Goal: Transaction & Acquisition: Book appointment/travel/reservation

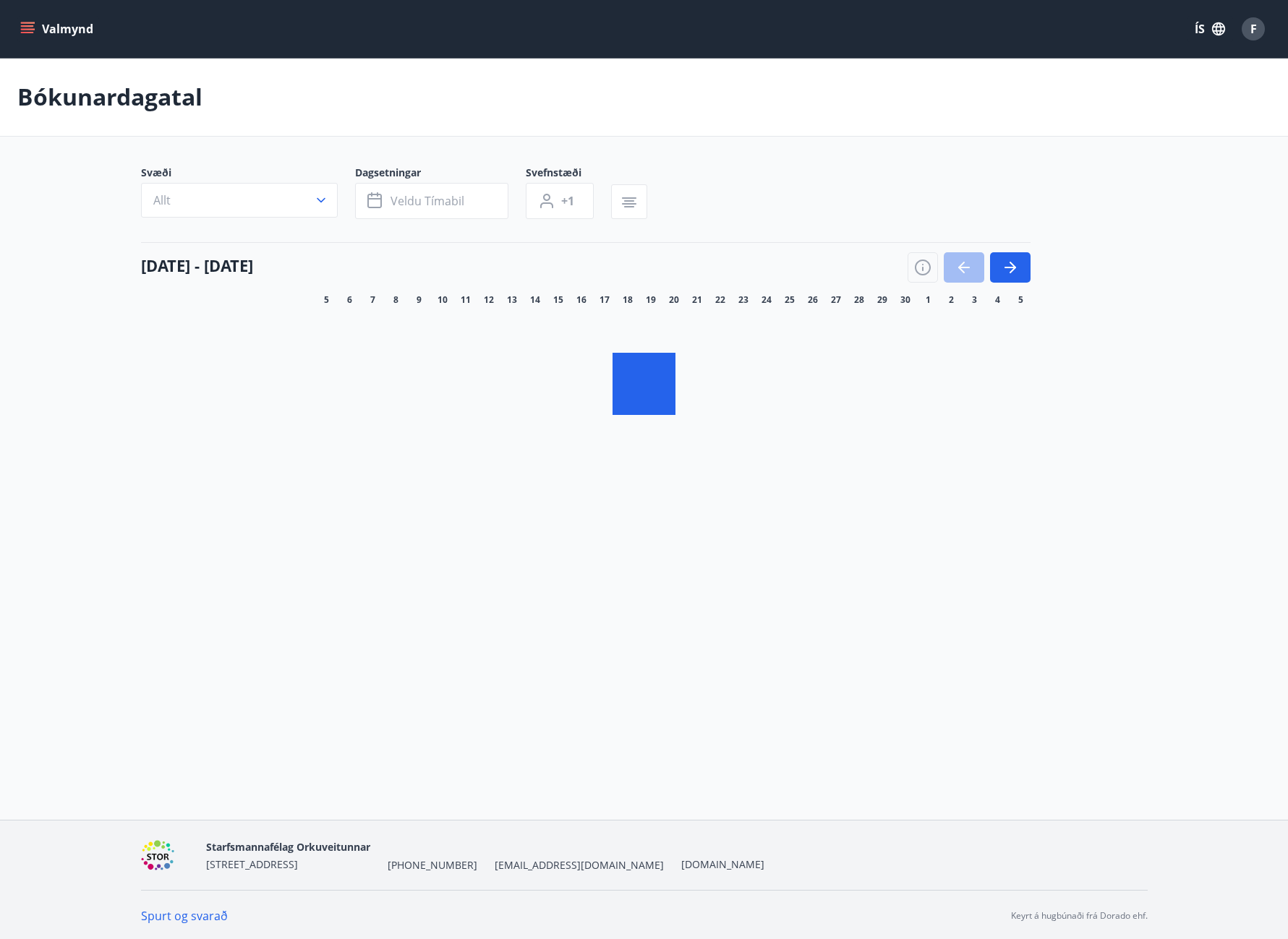
click at [31, 25] on icon "menu" at bounding box center [27, 29] width 15 height 15
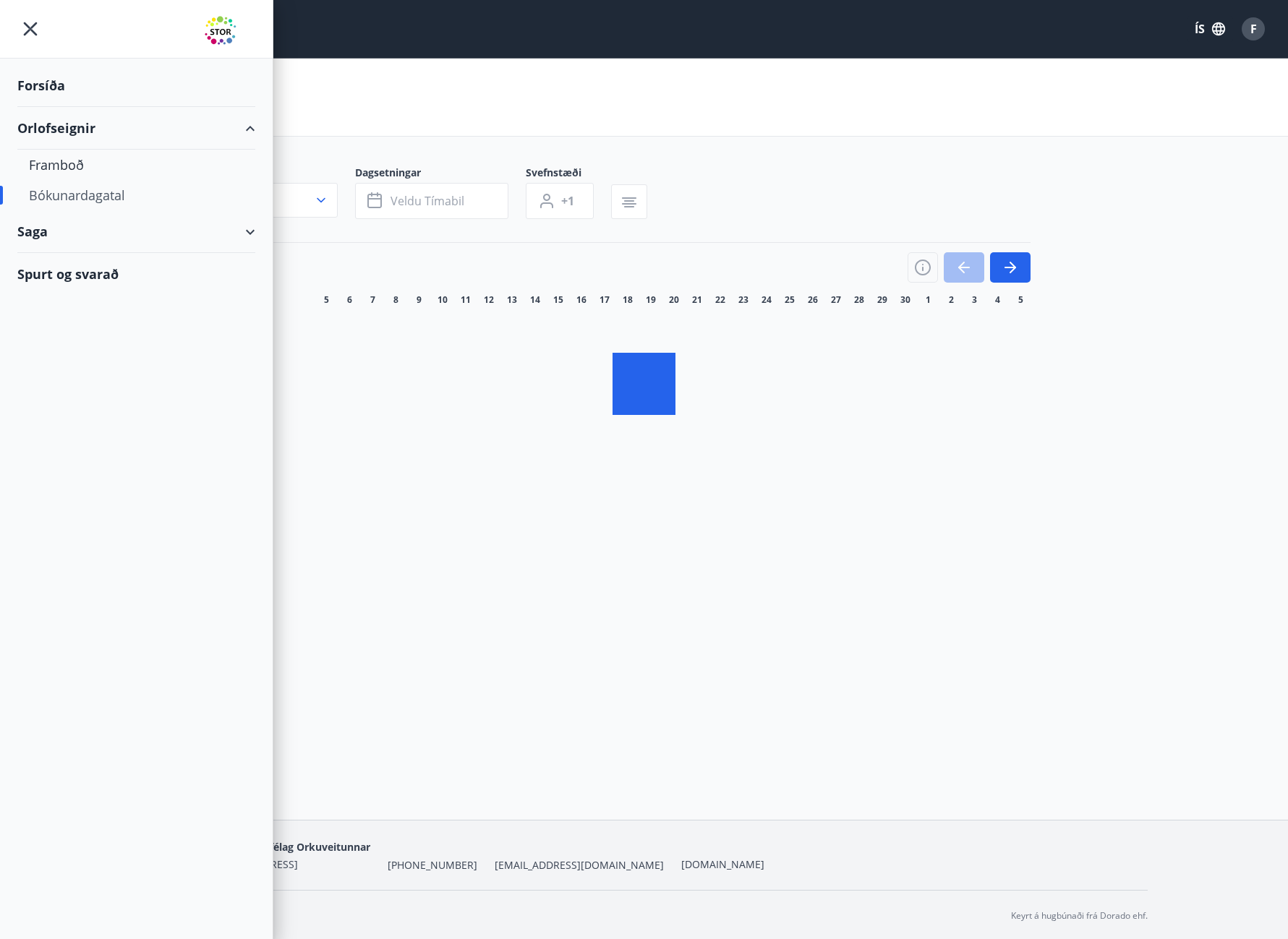
click at [56, 190] on div "Bókunardagatal" at bounding box center [136, 195] width 215 height 30
click at [77, 161] on div "Framboð" at bounding box center [136, 164] width 215 height 30
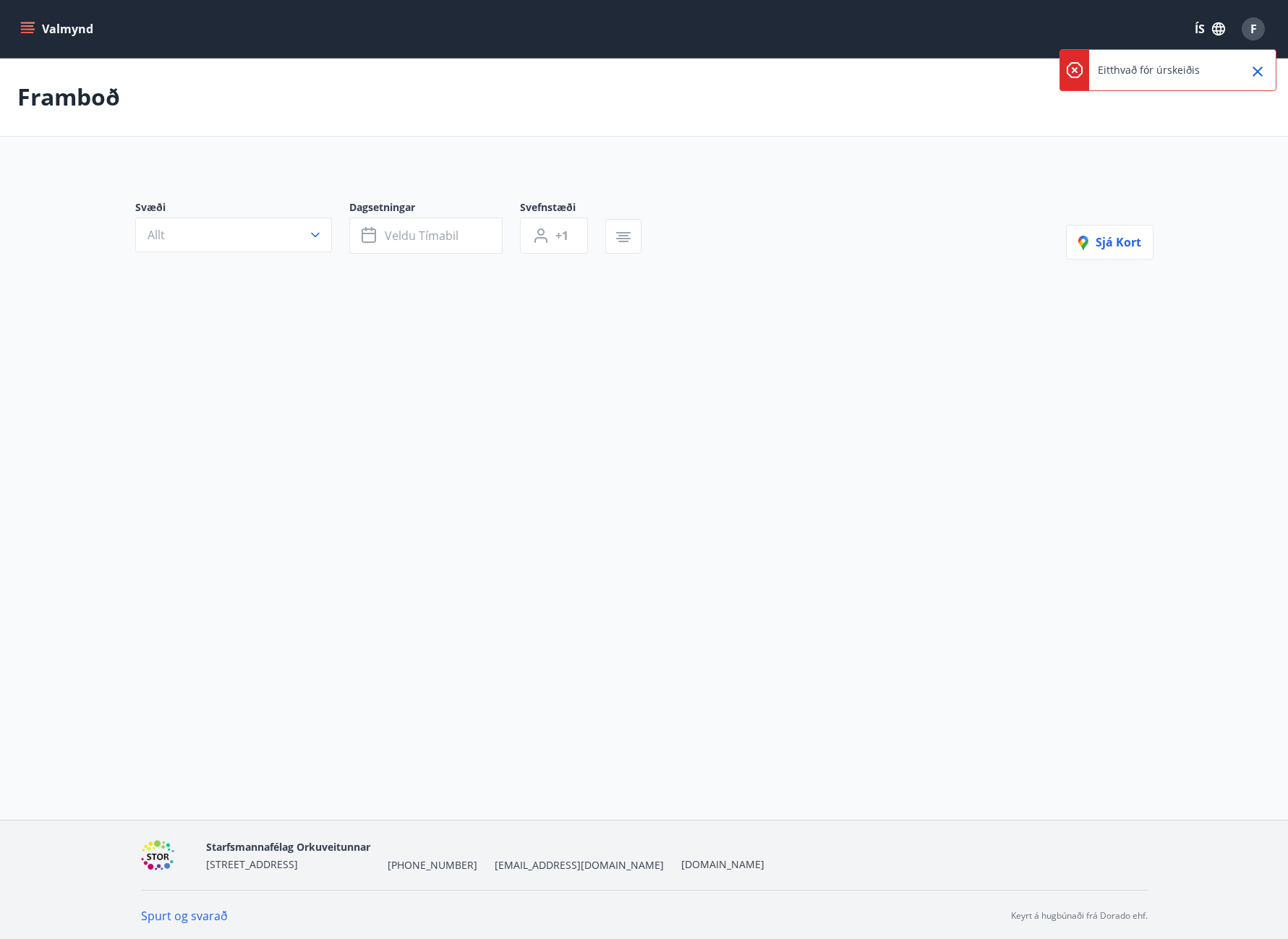
click at [1257, 71] on icon "Close" at bounding box center [1257, 71] width 10 height 10
click at [1260, 30] on div "F" at bounding box center [1252, 28] width 23 height 23
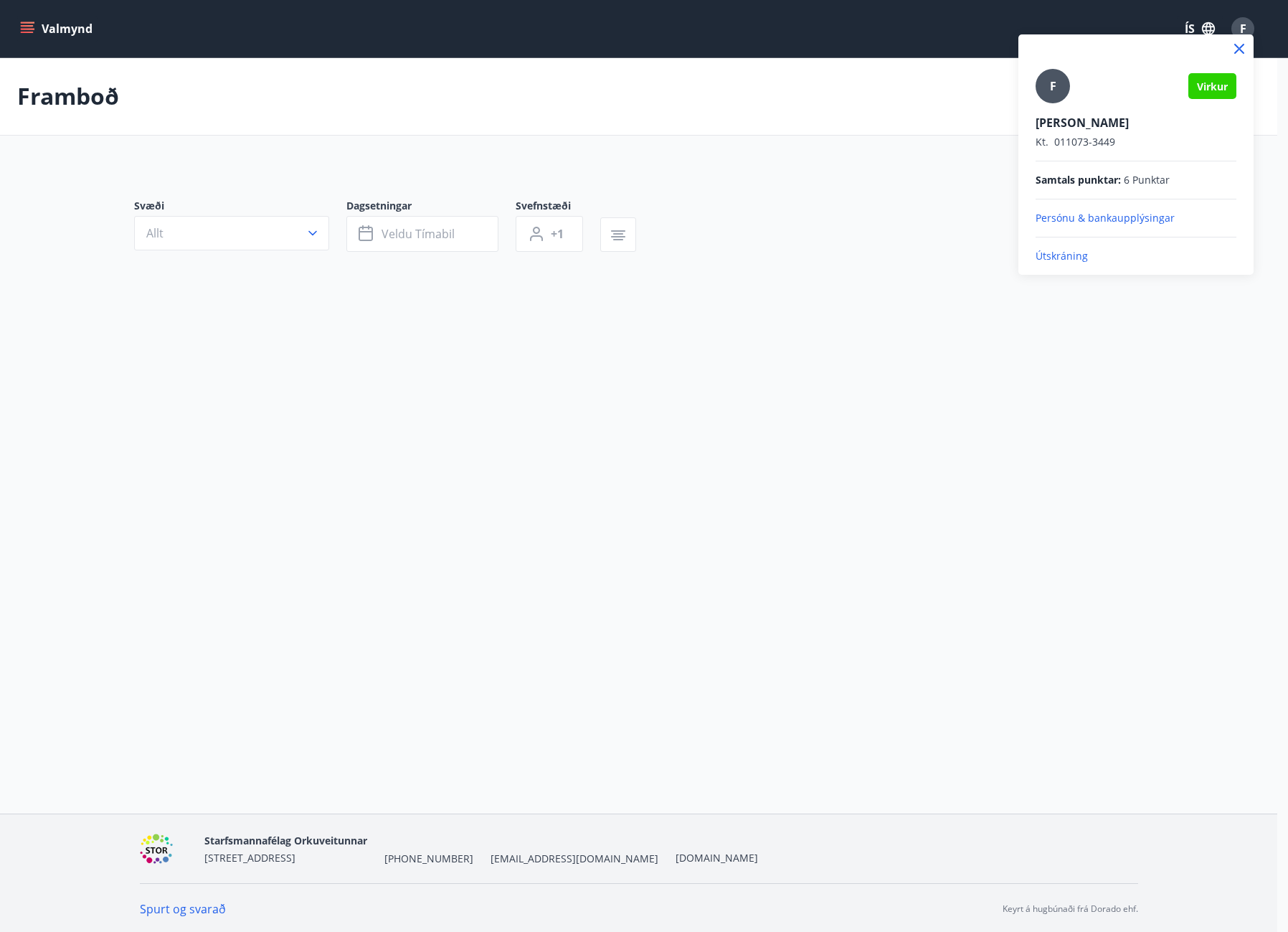
click at [51, 29] on div at bounding box center [644, 466] width 1288 height 932
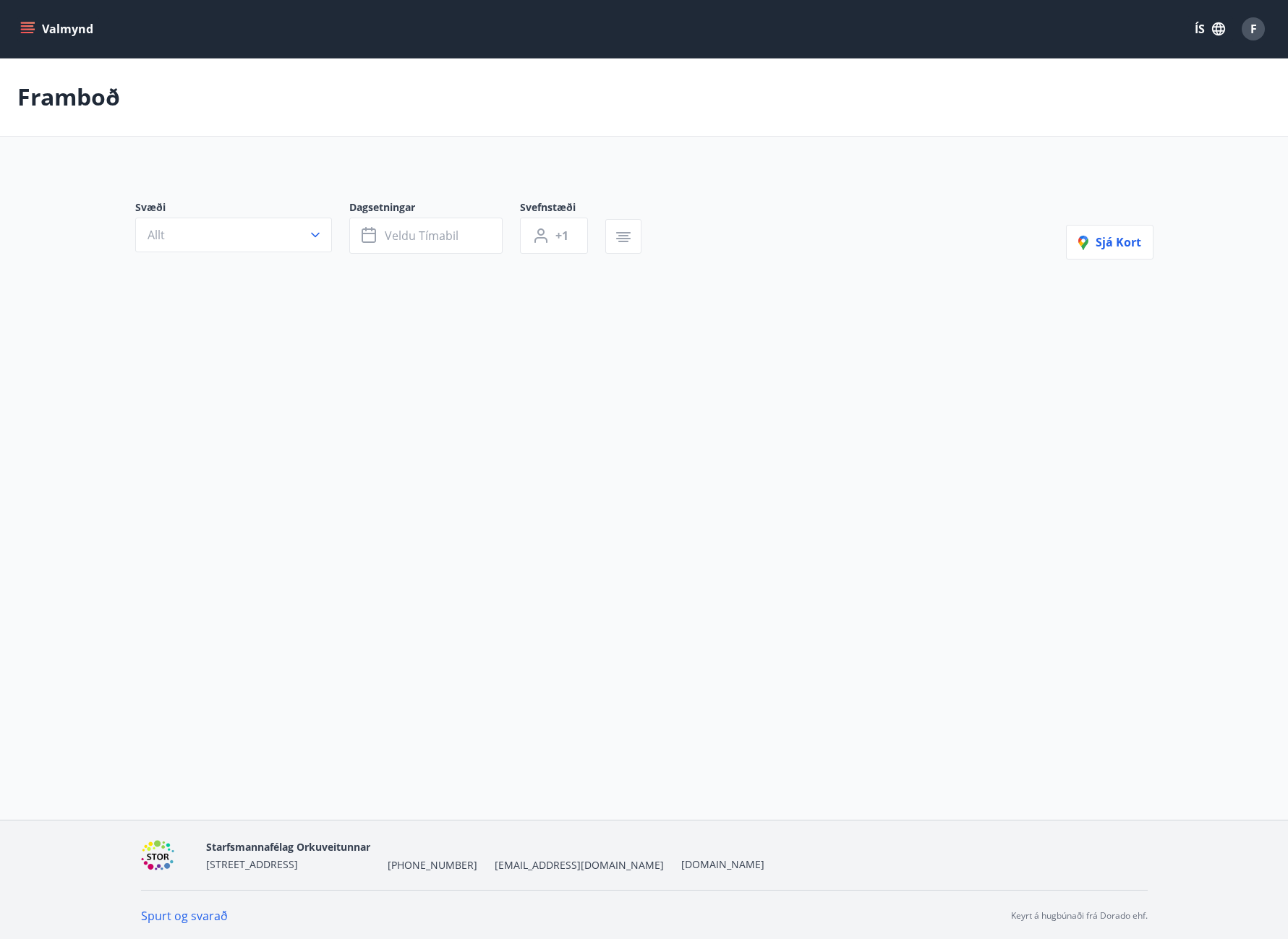
click at [31, 26] on icon "menu" at bounding box center [27, 26] width 13 height 2
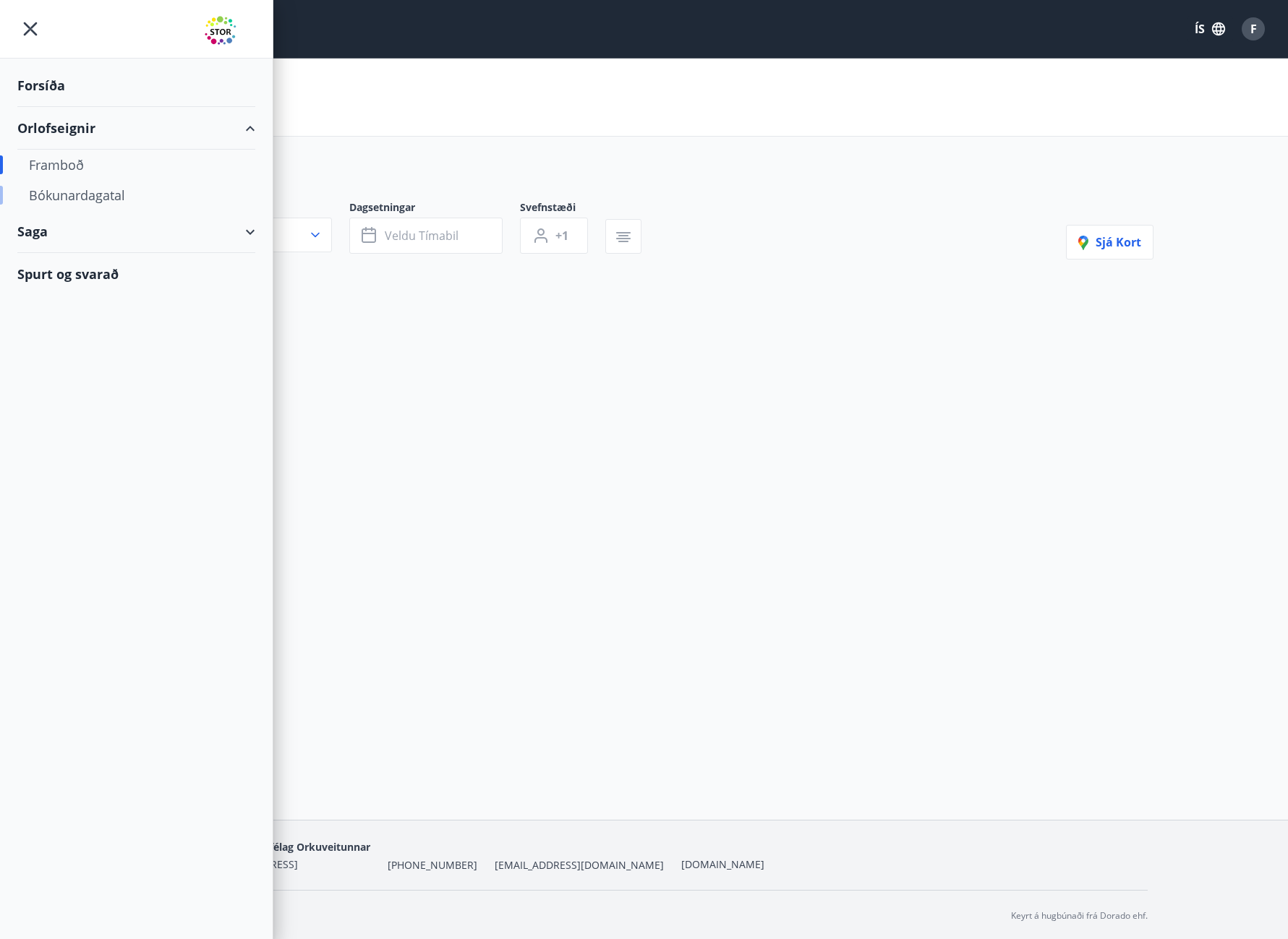
click at [58, 206] on div "Bókunardagatal" at bounding box center [136, 195] width 215 height 30
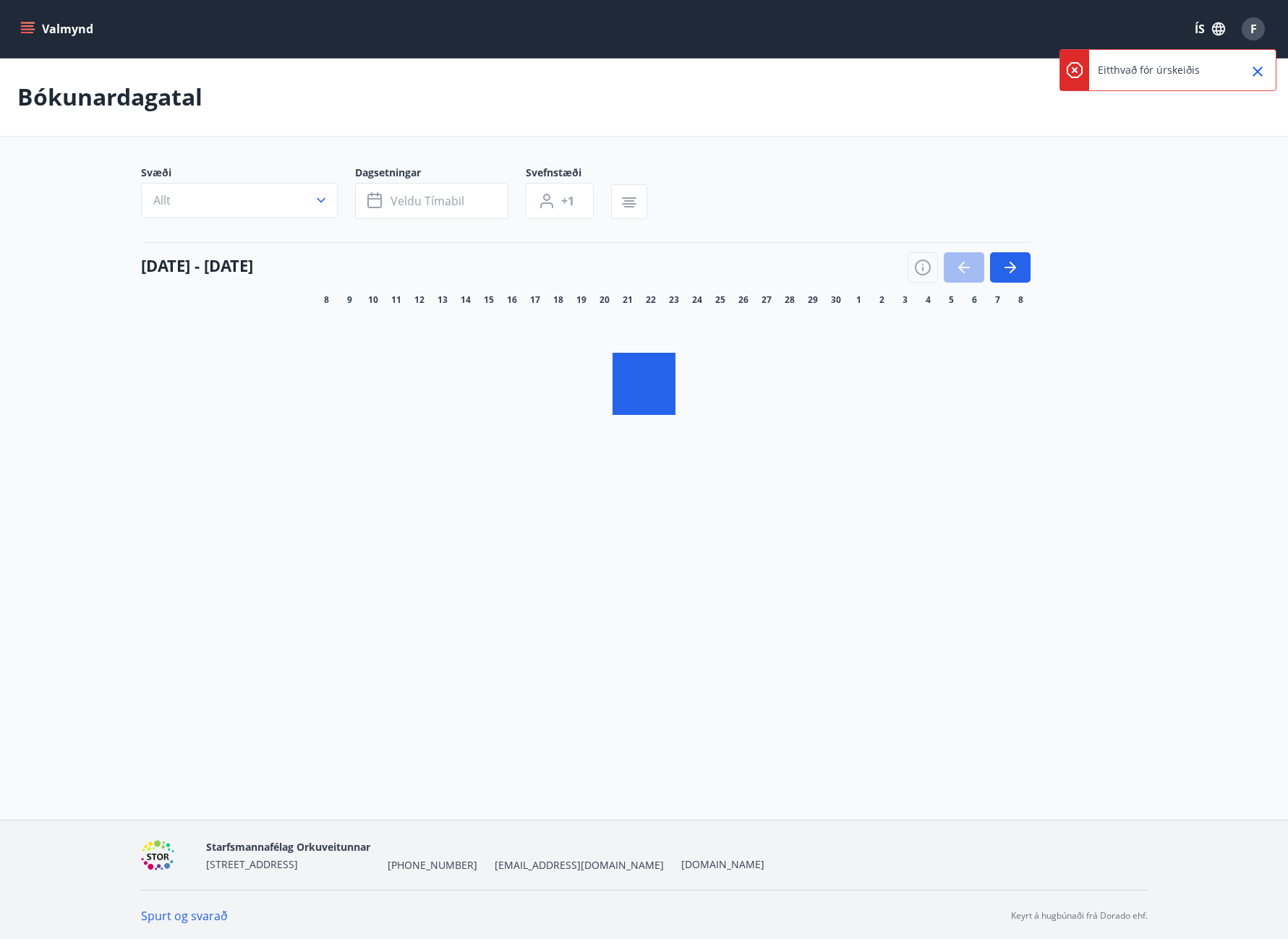
click at [1259, 68] on icon "Close" at bounding box center [1257, 71] width 17 height 17
click at [1014, 265] on icon "button" at bounding box center [1009, 267] width 17 height 17
click at [1263, 29] on div "F" at bounding box center [1252, 28] width 23 height 23
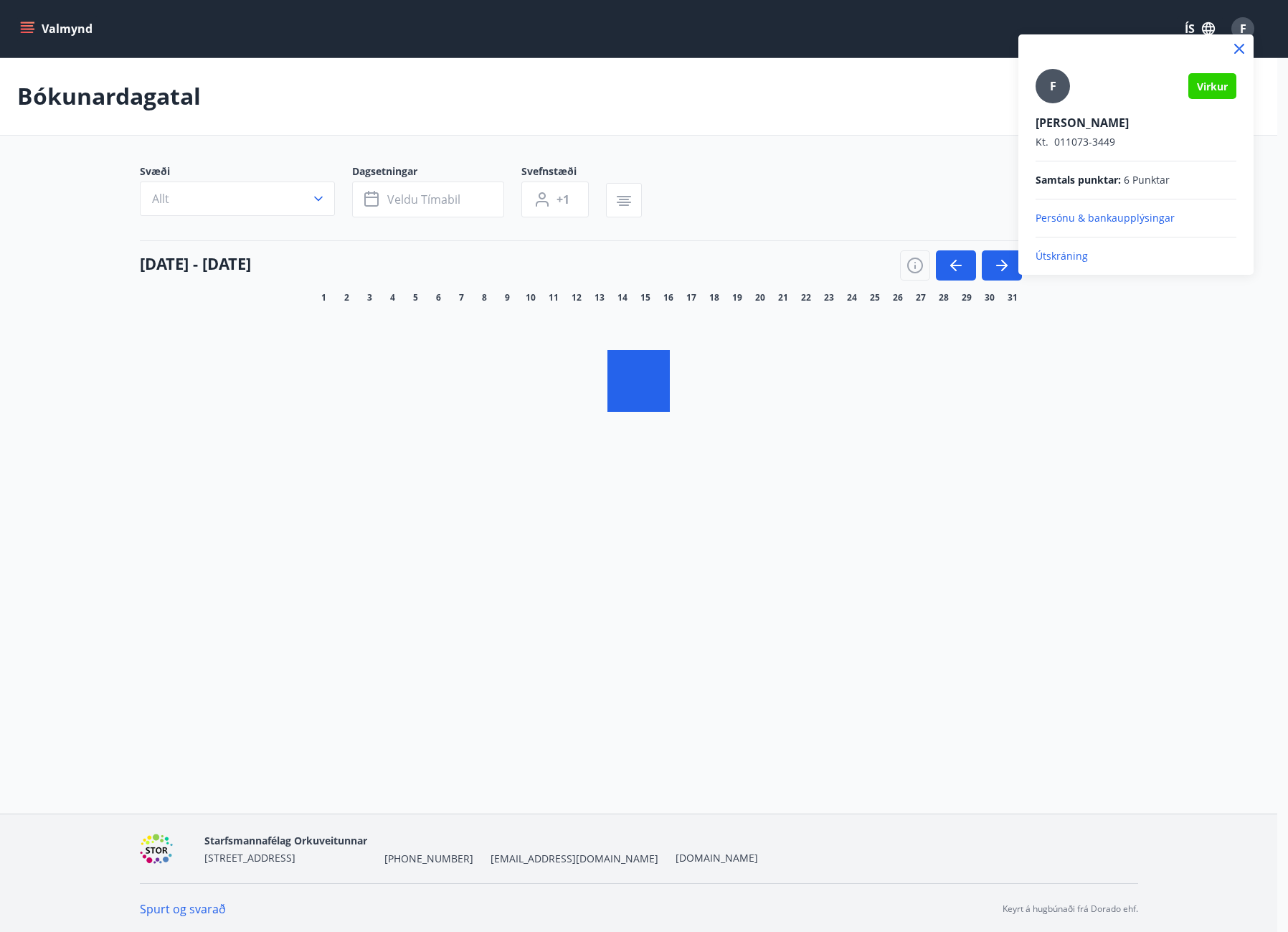
click at [1061, 249] on p "Útskráning" at bounding box center [1137, 257] width 201 height 15
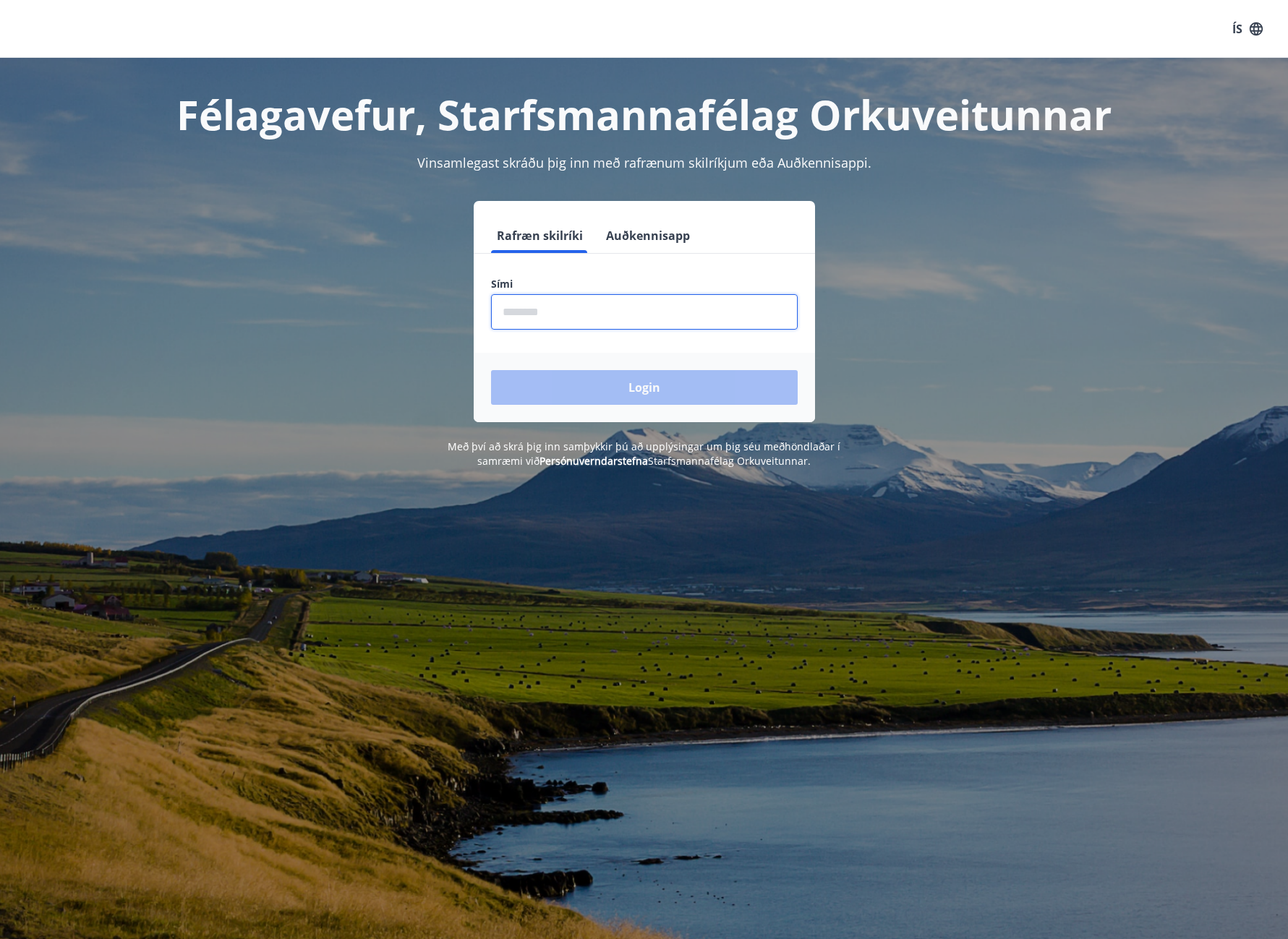
click at [566, 314] on input "phone" at bounding box center [644, 311] width 307 height 36
type input "********"
click at [664, 394] on button "Login" at bounding box center [644, 387] width 307 height 35
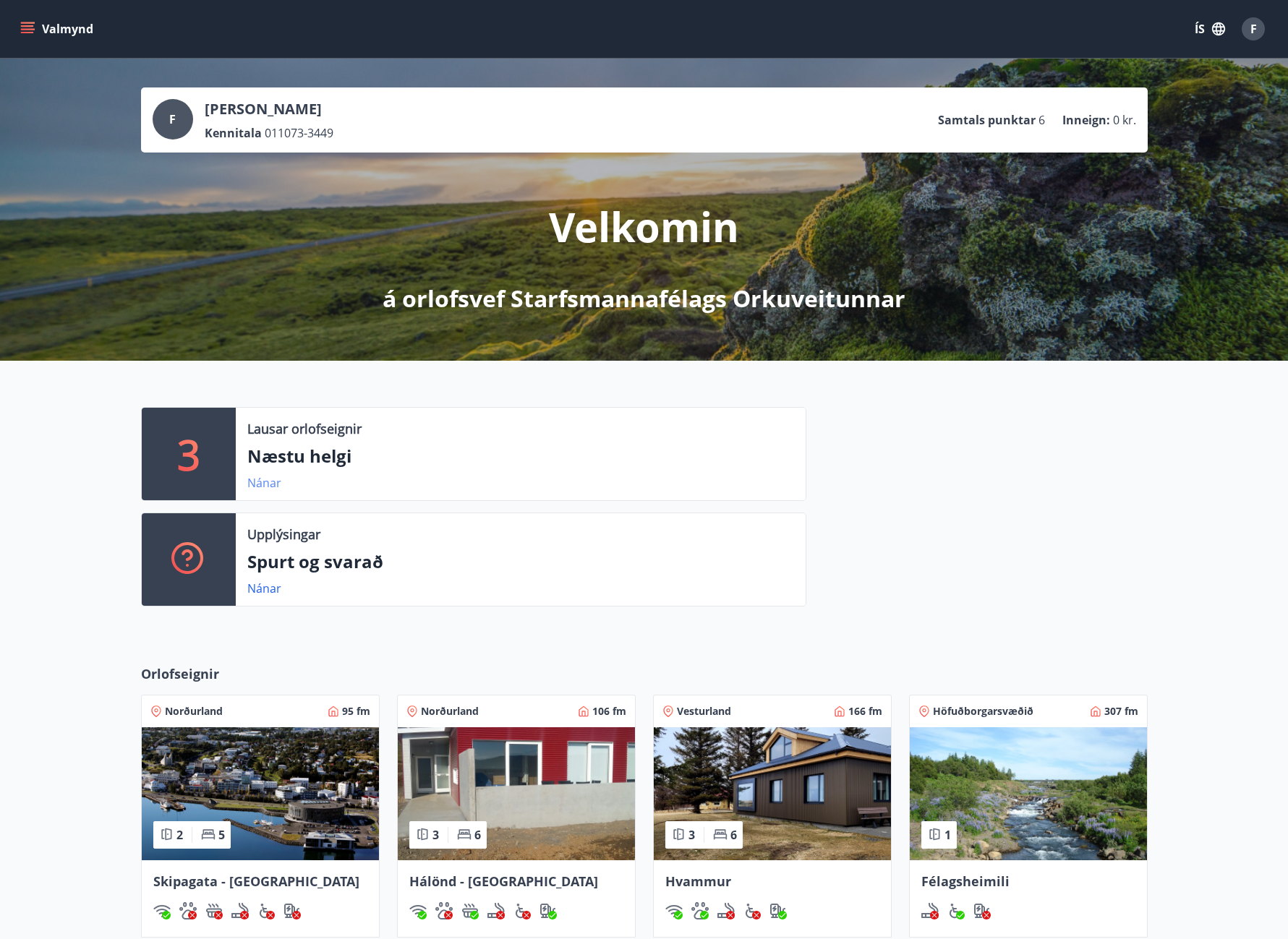
click at [262, 478] on link "Nánar" at bounding box center [264, 482] width 34 height 16
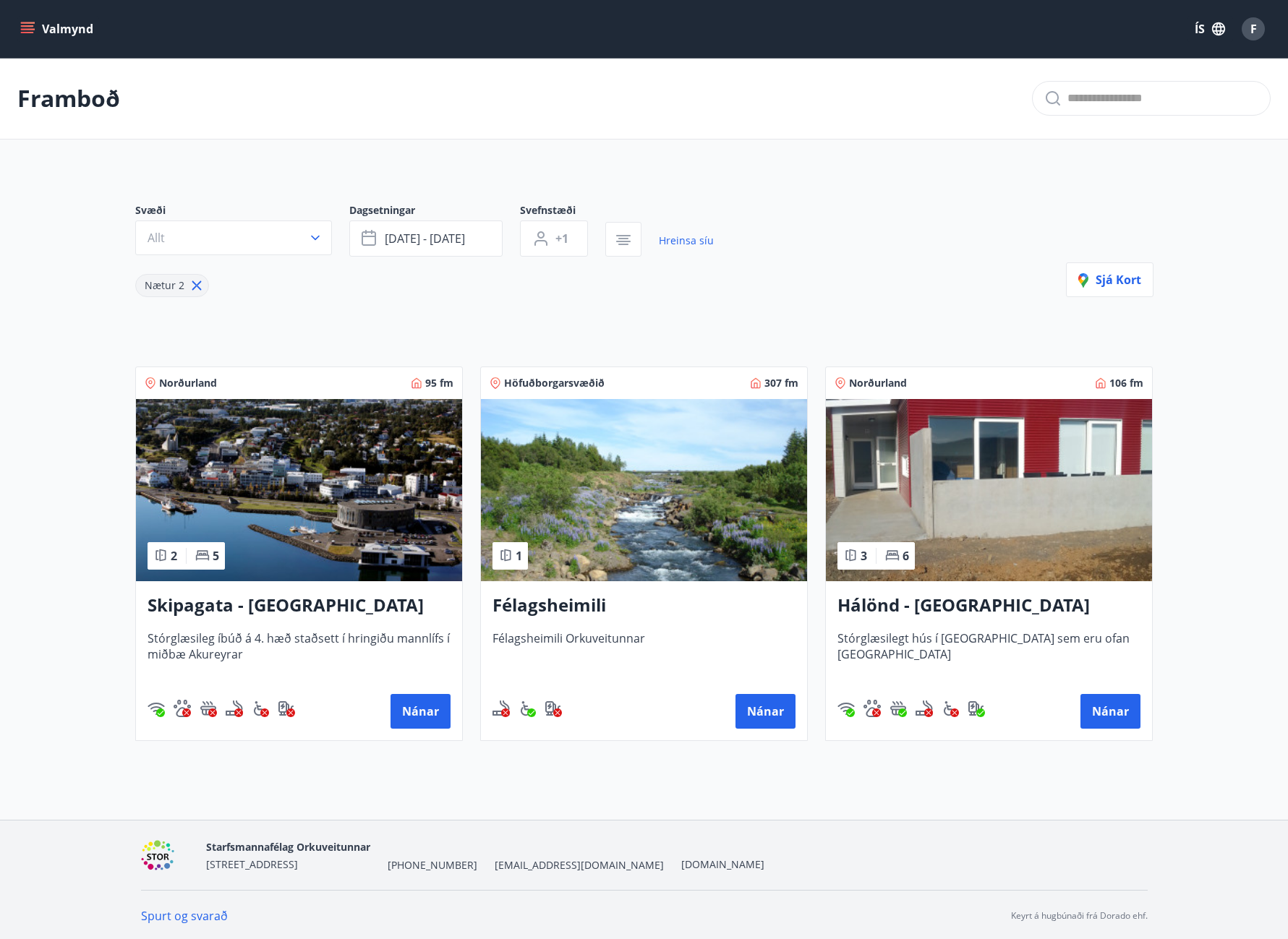
click at [33, 26] on icon "menu" at bounding box center [27, 29] width 15 height 15
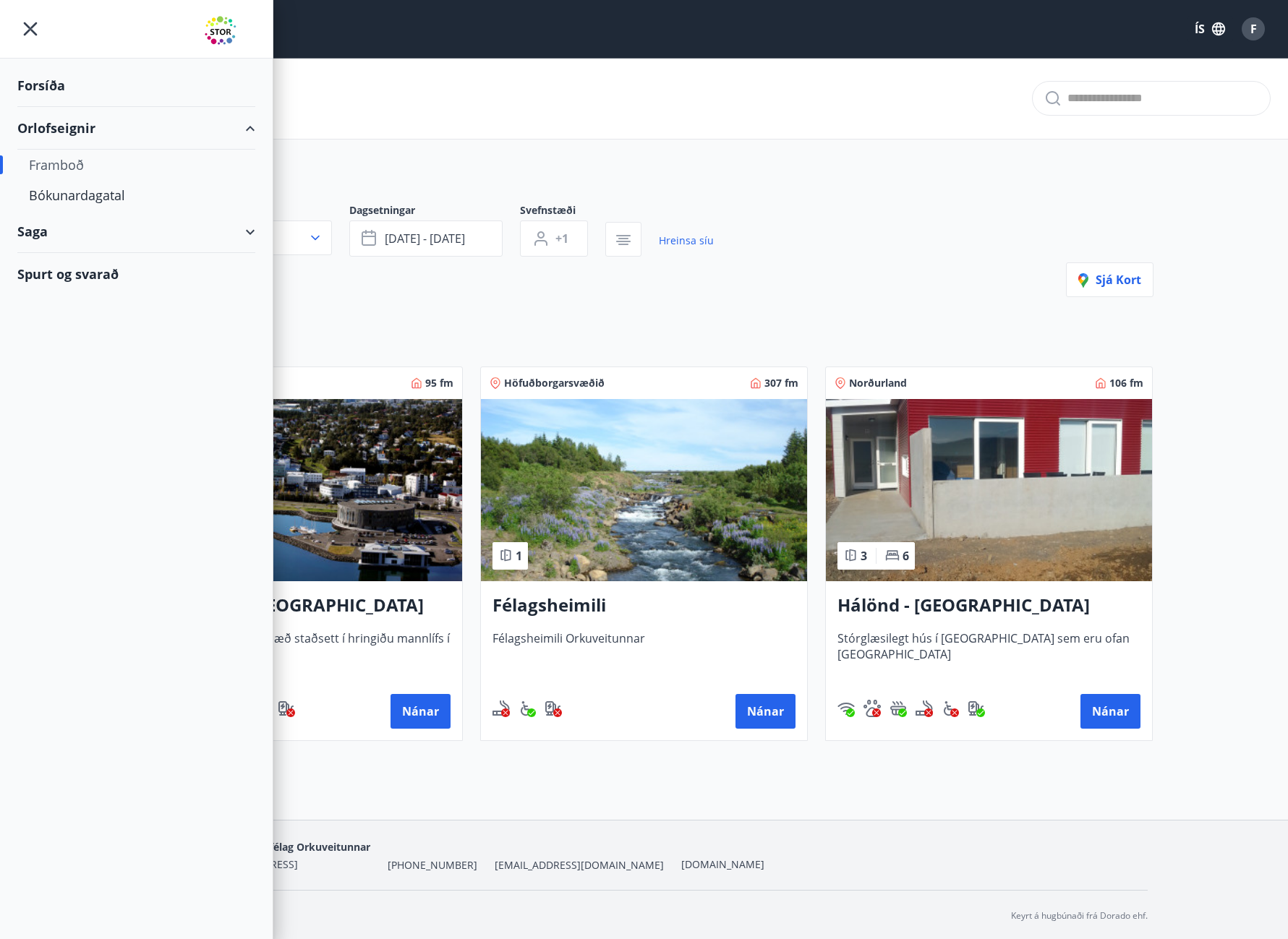
click at [69, 165] on div "Framboð" at bounding box center [136, 164] width 215 height 30
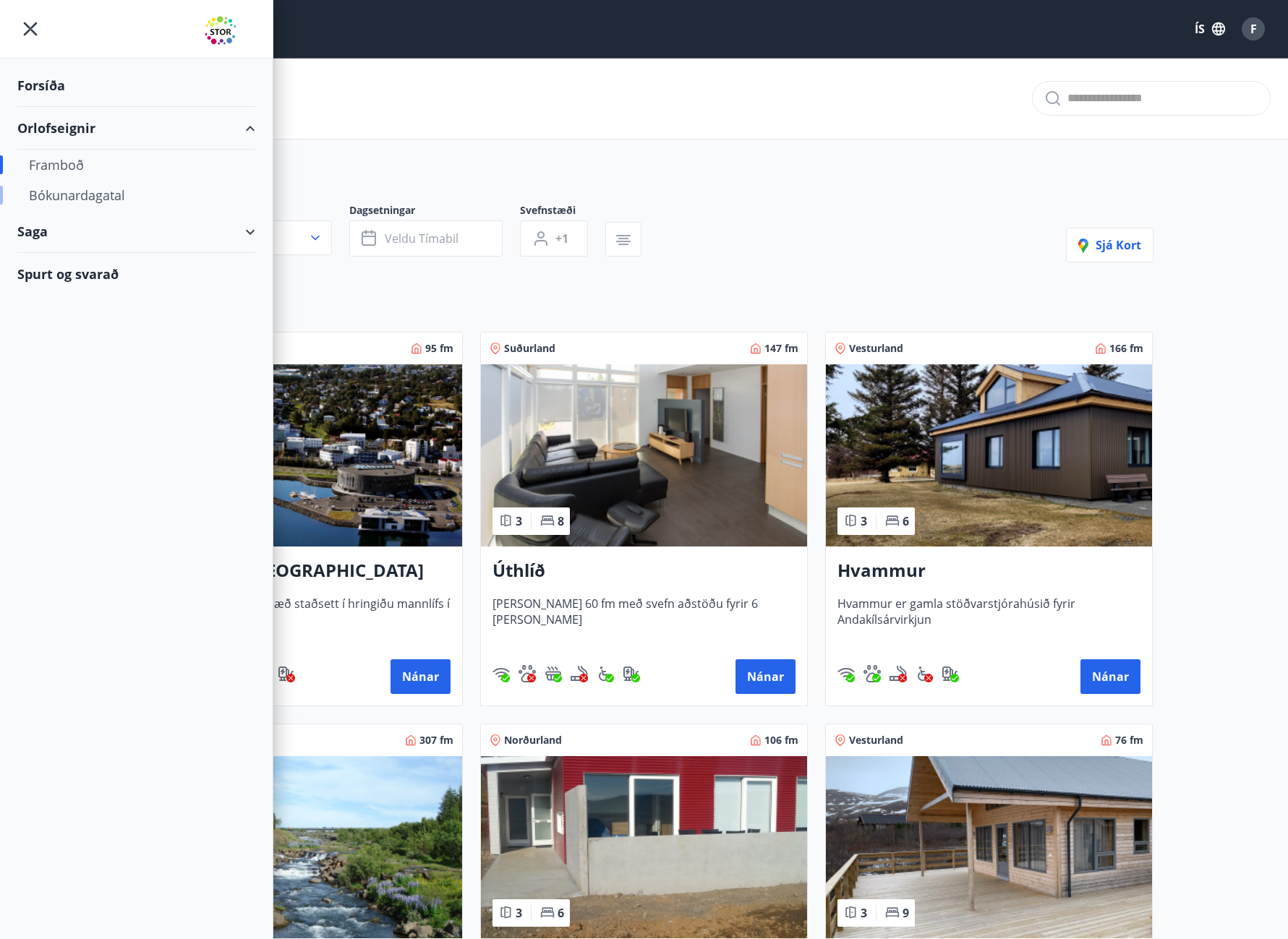
click at [60, 195] on div "Bókunardagatal" at bounding box center [136, 195] width 215 height 30
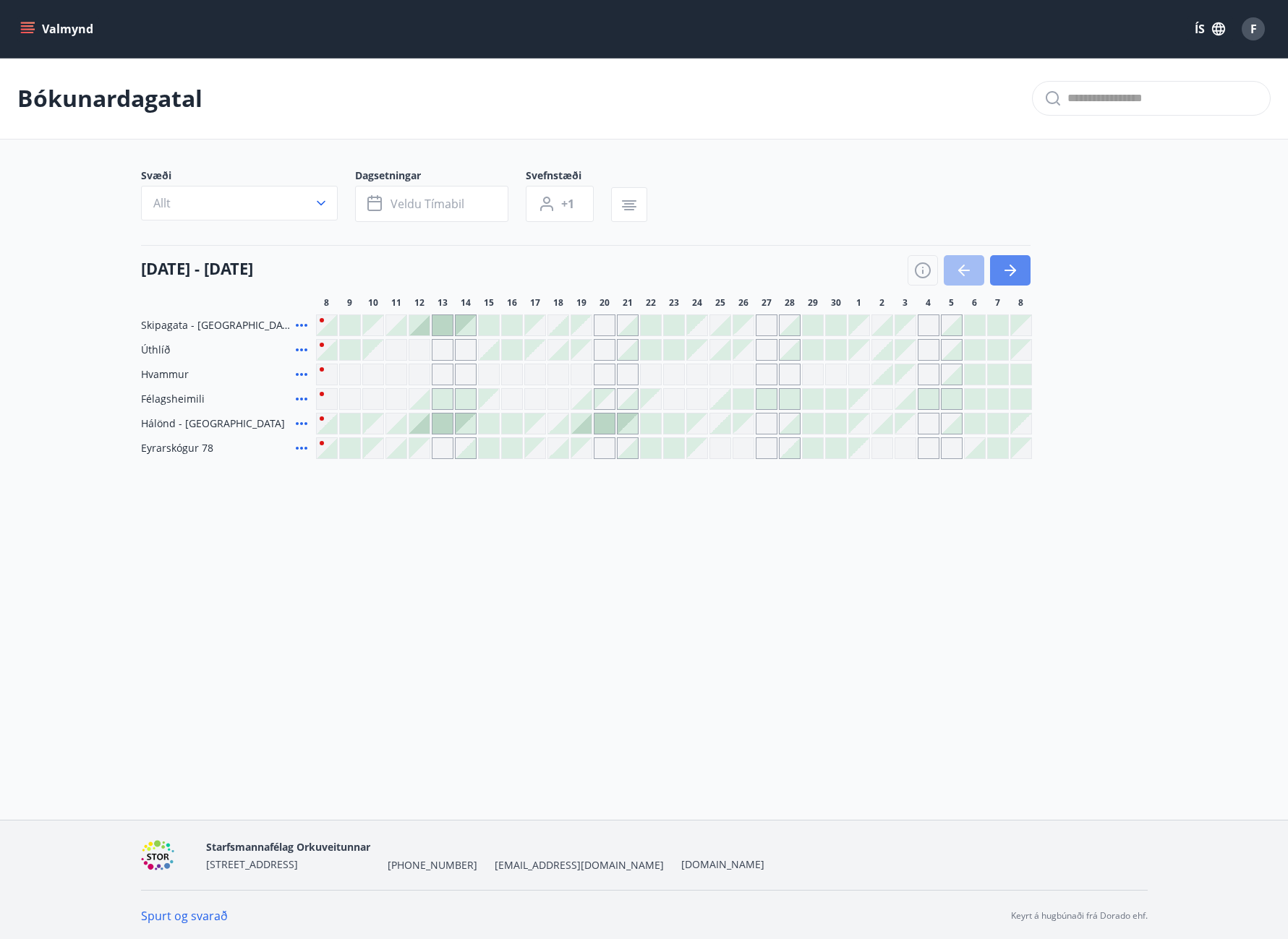
click at [1017, 274] on icon "button" at bounding box center [1009, 270] width 17 height 17
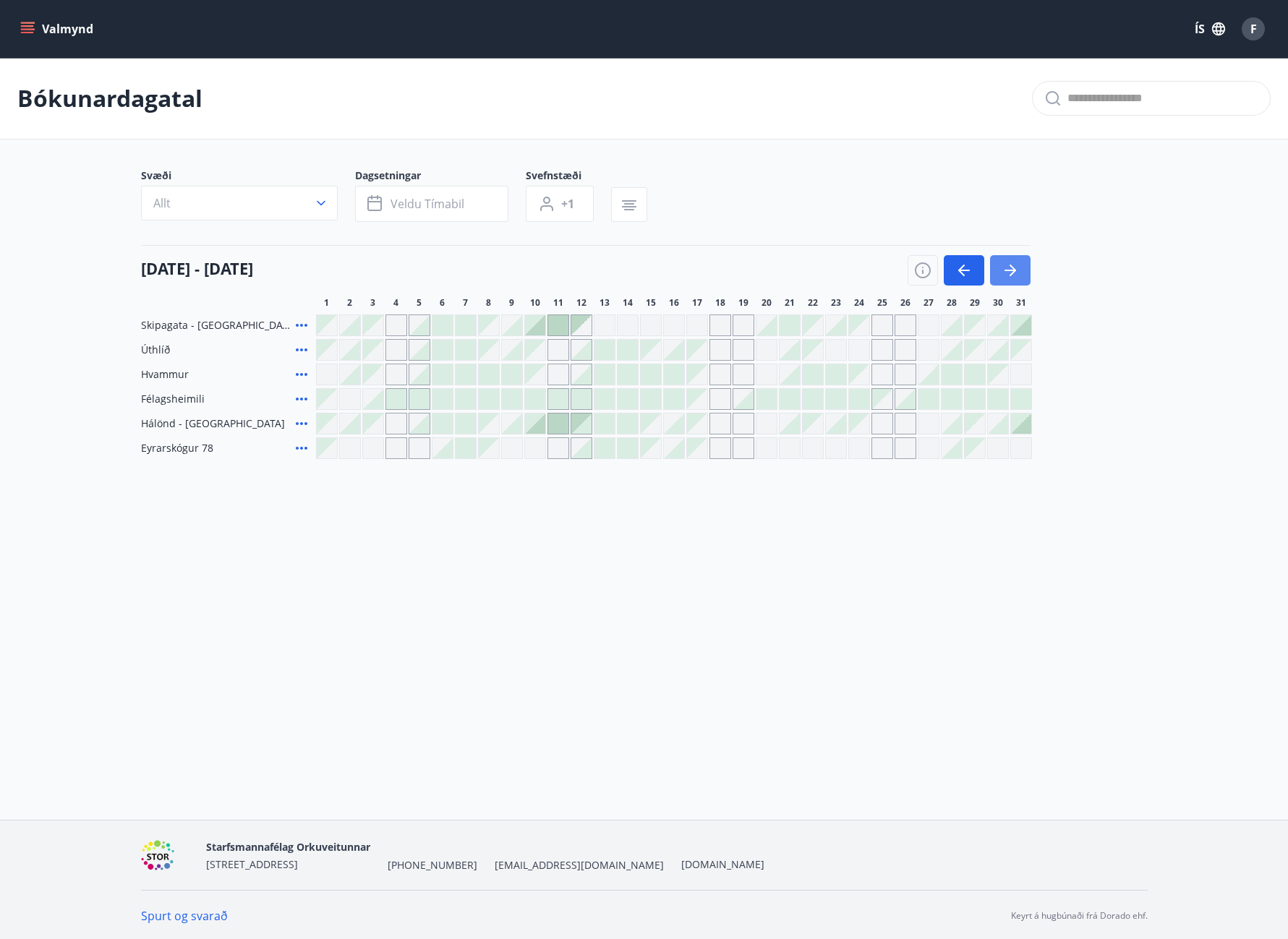
click at [1017, 274] on icon "button" at bounding box center [1009, 270] width 17 height 17
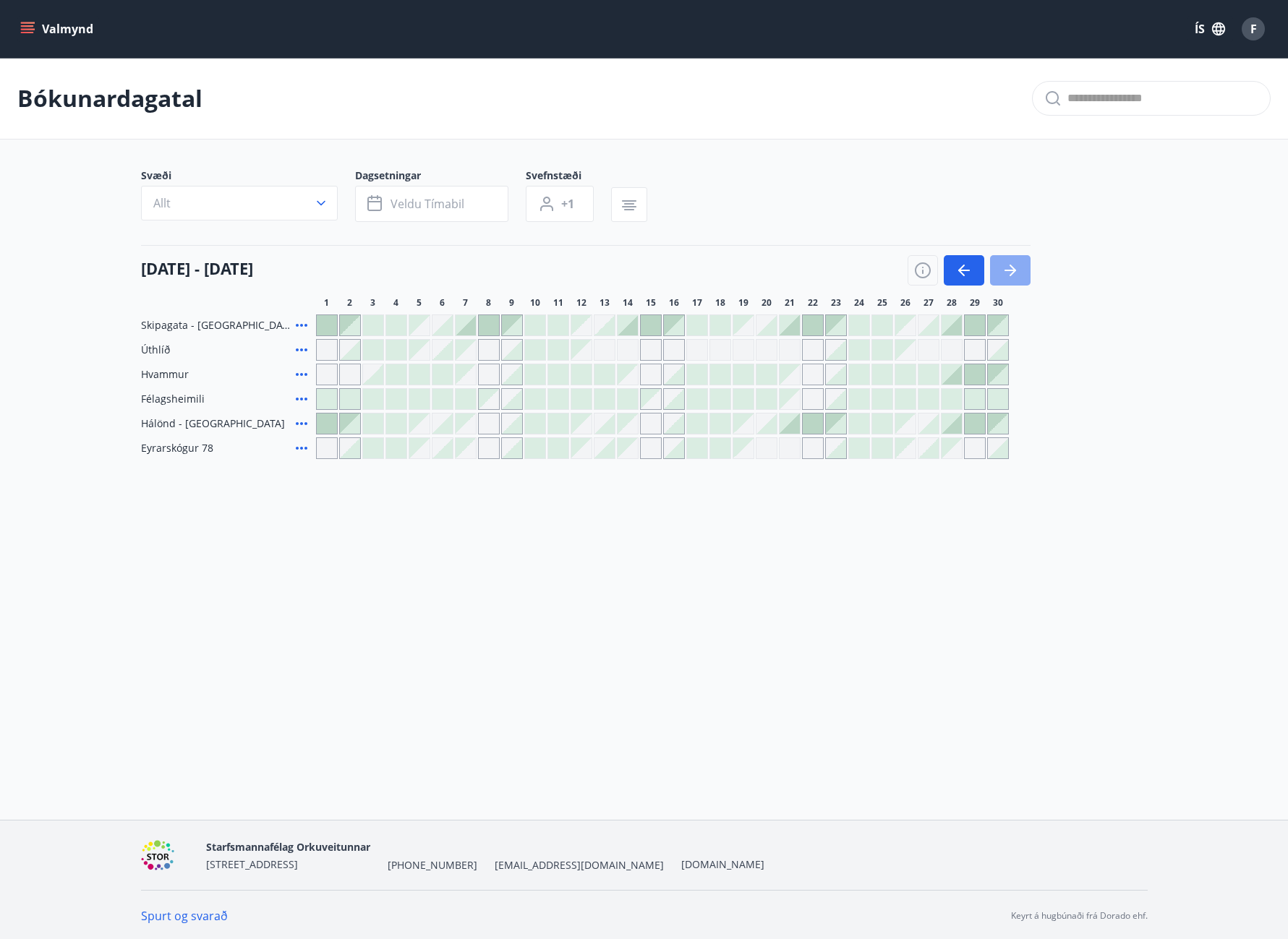
click at [1017, 274] on icon "button" at bounding box center [1009, 270] width 17 height 17
